Goal: Feedback & Contribution: Contribute content

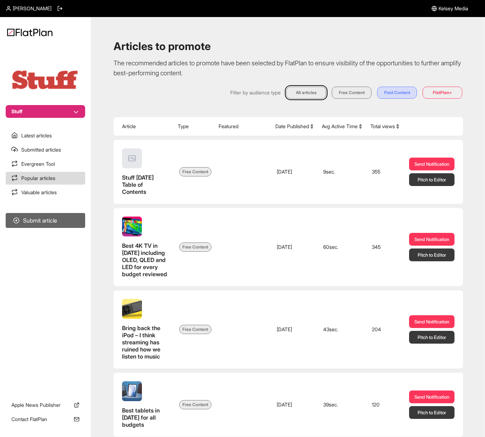
click at [43, 215] on button "Submit article" at bounding box center [46, 220] width 80 height 15
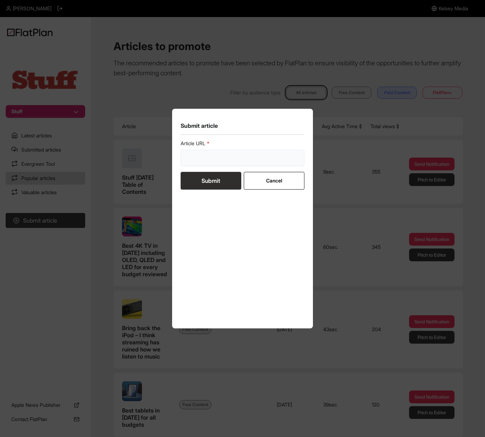
click at [224, 160] on input "url" at bounding box center [243, 158] width 124 height 16
paste input "[URL][DOMAIN_NAME]"
type input "[URL][DOMAIN_NAME]"
click at [220, 184] on button "Submit" at bounding box center [211, 181] width 61 height 18
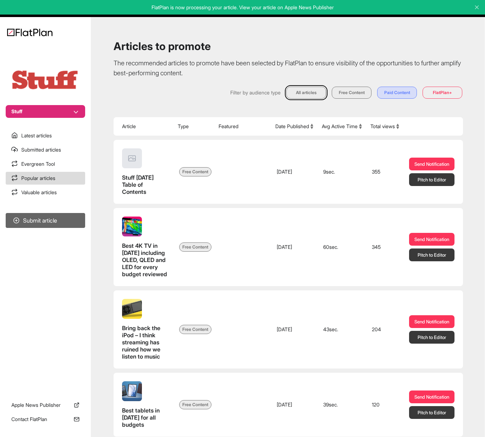
click at [56, 219] on button "Submit article" at bounding box center [46, 220] width 80 height 15
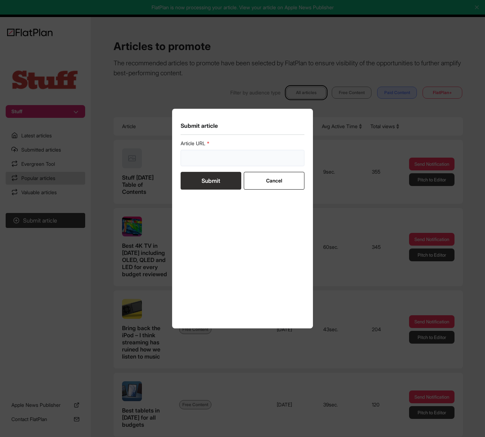
click at [226, 157] on input "url" at bounding box center [243, 158] width 124 height 16
paste input "[URL][DOMAIN_NAME]"
type input "[URL][DOMAIN_NAME]"
click at [223, 184] on button "Submit" at bounding box center [211, 181] width 61 height 18
